Goal: Task Accomplishment & Management: Complete application form

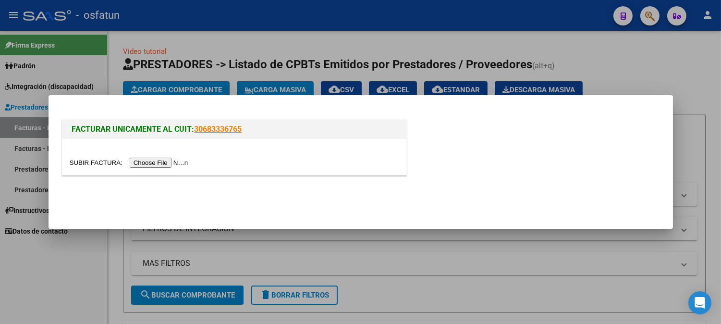
click at [171, 157] on div at bounding box center [235, 162] width 330 height 11
click at [173, 160] on input "file" at bounding box center [131, 163] width 122 height 10
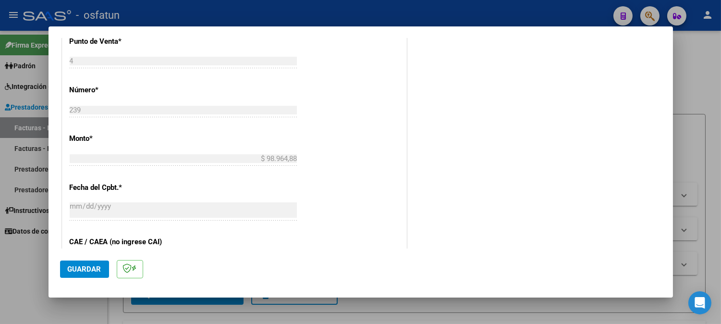
scroll to position [738, 0]
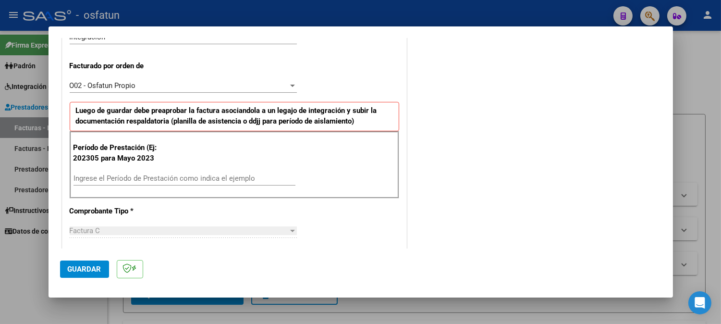
scroll to position [257, 0]
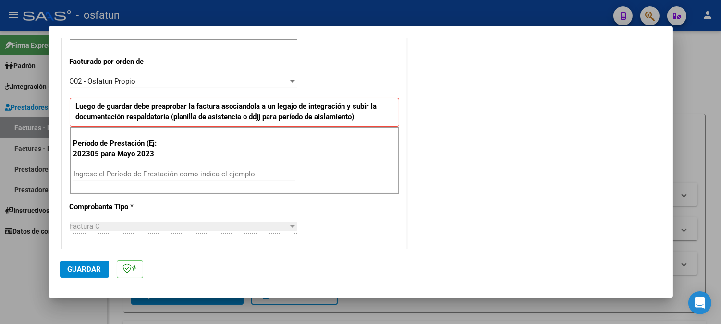
click at [231, 176] on input "Ingrese el Período de Prestación como indica el ejemplo" at bounding box center [185, 174] width 222 height 9
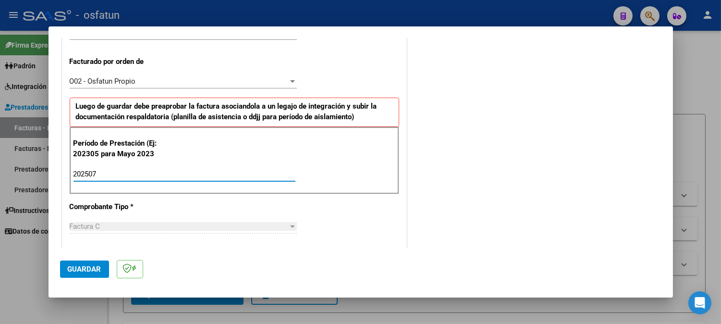
type input "202507"
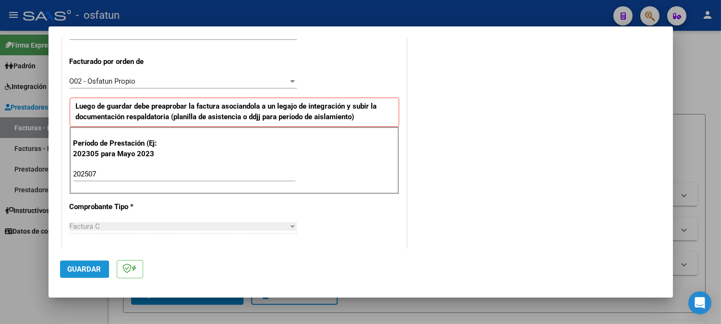
click at [97, 262] on button "Guardar" at bounding box center [84, 268] width 49 height 17
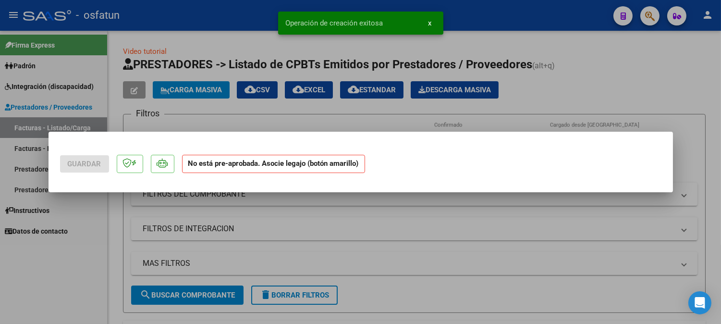
scroll to position [0, 0]
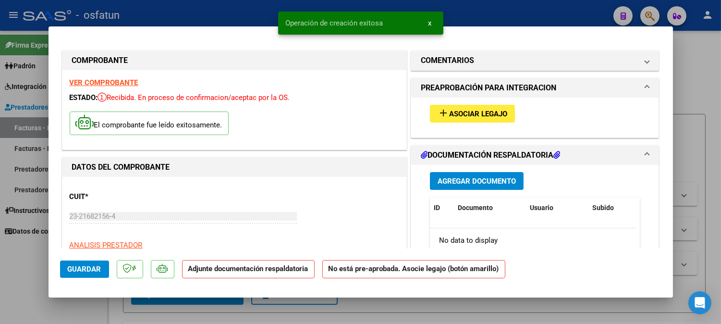
click at [452, 113] on span "Asociar Legajo" at bounding box center [478, 114] width 58 height 9
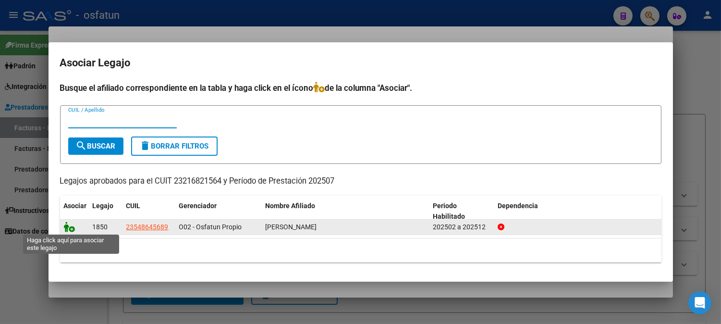
click at [66, 223] on icon at bounding box center [70, 227] width 12 height 11
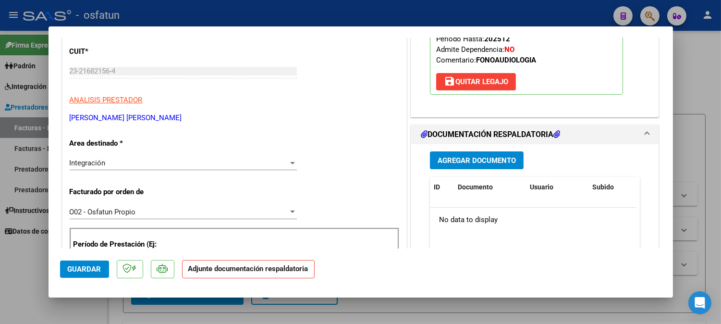
scroll to position [160, 0]
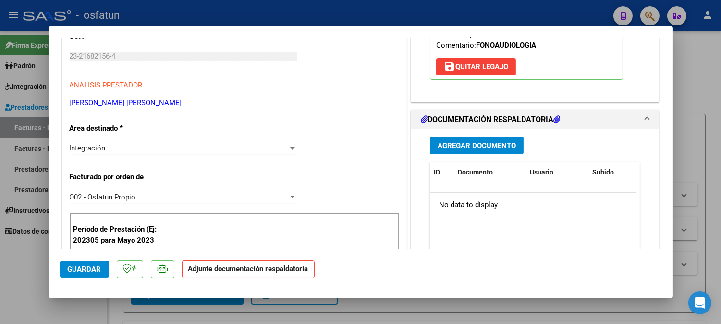
click at [457, 141] on span "Agregar Documento" at bounding box center [477, 145] width 78 height 9
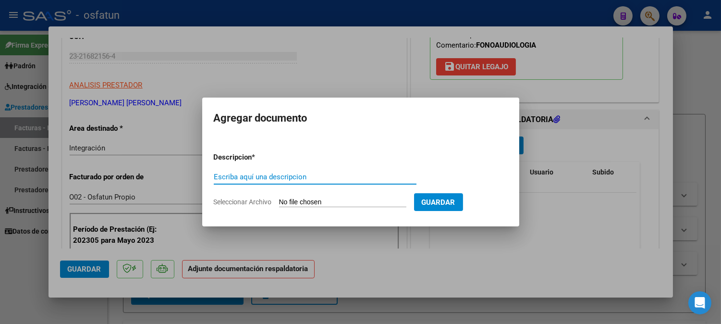
type input "a"
type input "ASISTENCIA+AUTORIZACION"
click at [404, 199] on input "Seleccionar Archivo" at bounding box center [342, 202] width 127 height 9
type input "C:\fakepath\ASIST+AUT FONO.pdf"
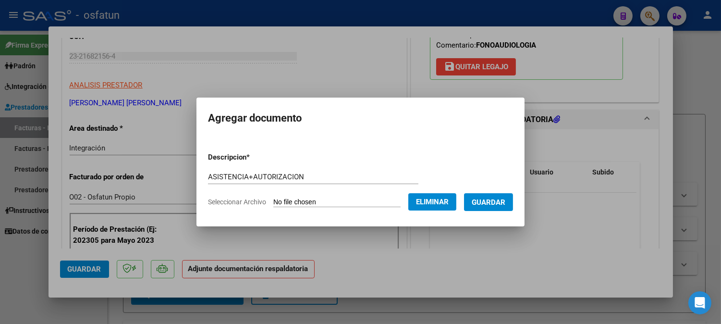
click at [493, 201] on span "Guardar" at bounding box center [489, 202] width 34 height 9
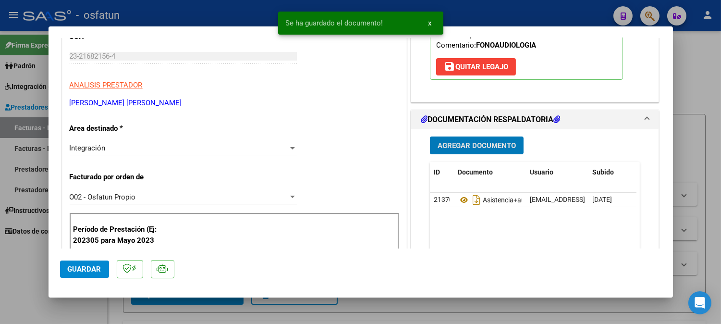
click at [90, 268] on span "Guardar" at bounding box center [85, 269] width 34 height 9
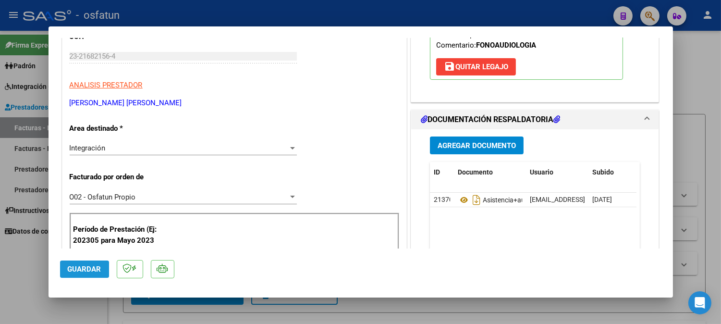
click at [87, 270] on span "Guardar" at bounding box center [85, 269] width 34 height 9
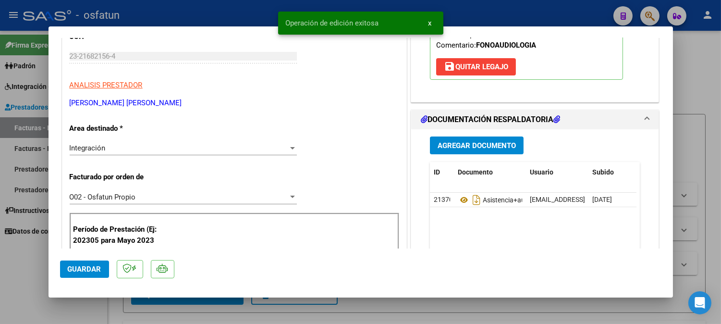
click at [703, 80] on div at bounding box center [360, 162] width 721 height 324
type input "$ 0,00"
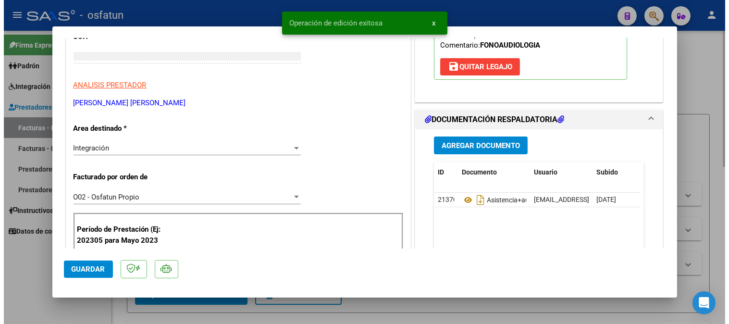
scroll to position [131, 0]
